Goal: Check status: Check status

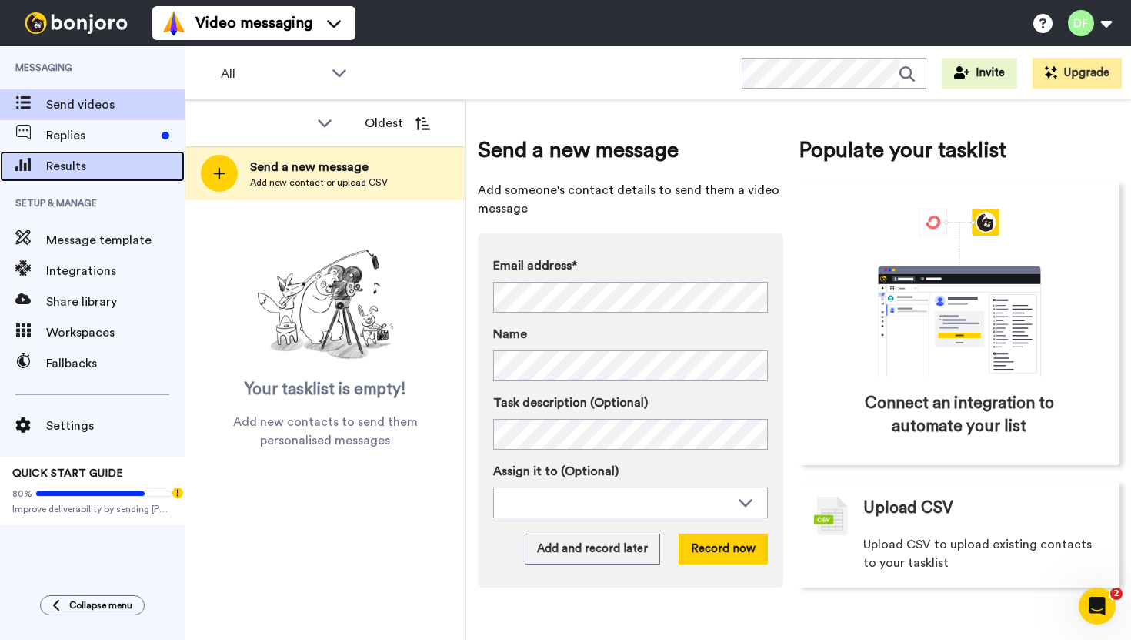
click at [40, 166] on span at bounding box center [23, 166] width 46 height 15
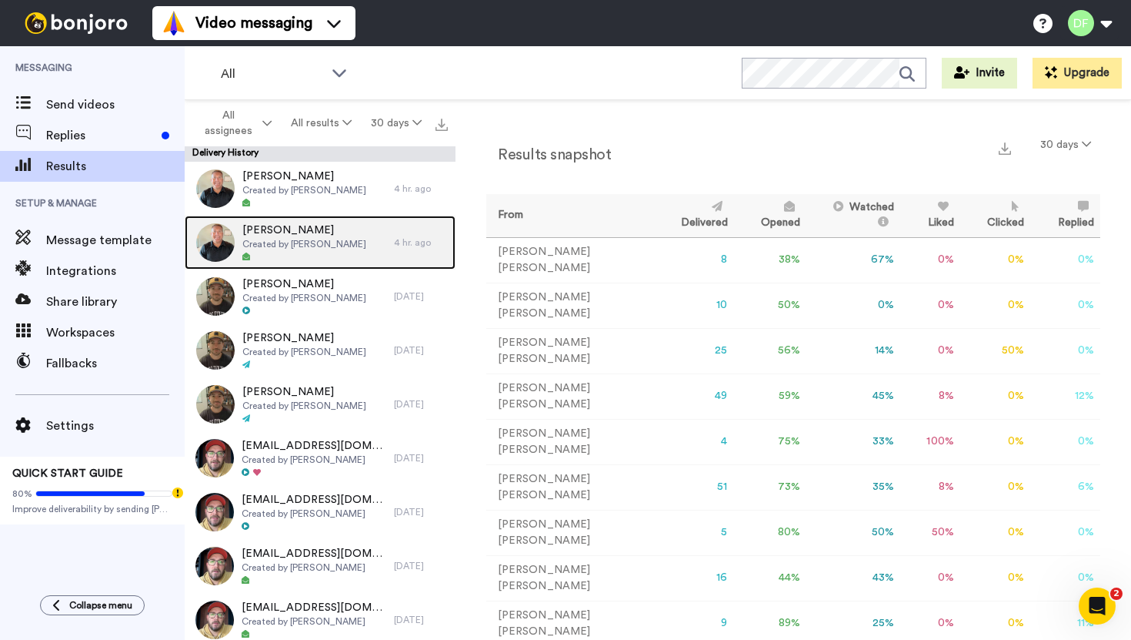
click at [246, 258] on icon at bounding box center [246, 256] width 8 height 8
